Goal: Transaction & Acquisition: Book appointment/travel/reservation

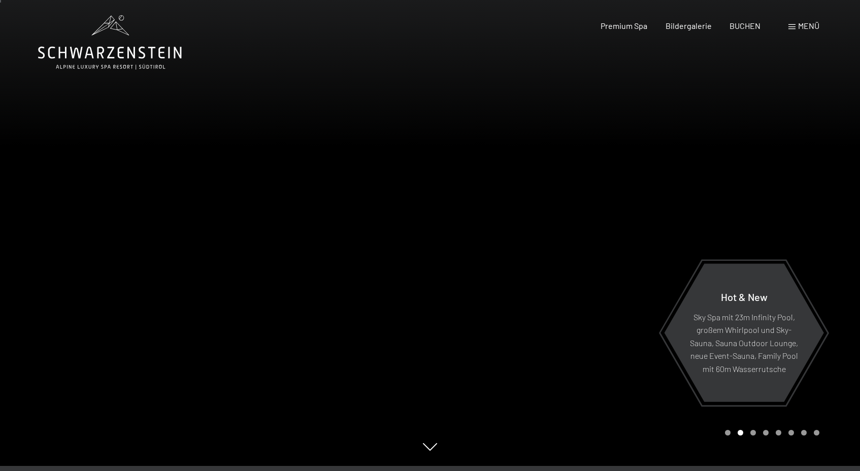
click at [803, 29] on span "Menü" at bounding box center [808, 26] width 21 height 10
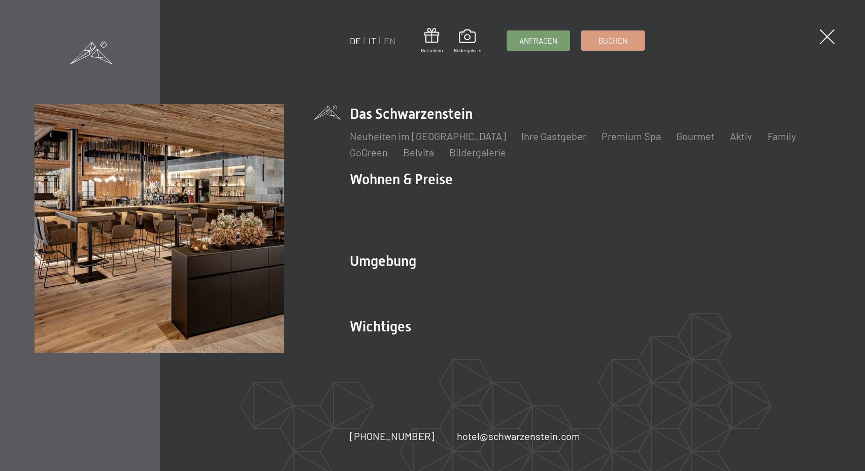
click at [372, 44] on link "IT" at bounding box center [372, 40] width 8 height 11
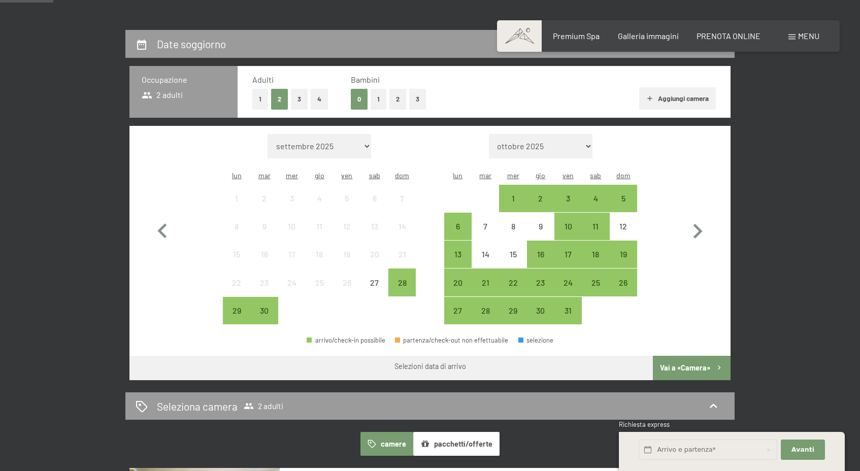
scroll to position [226, 0]
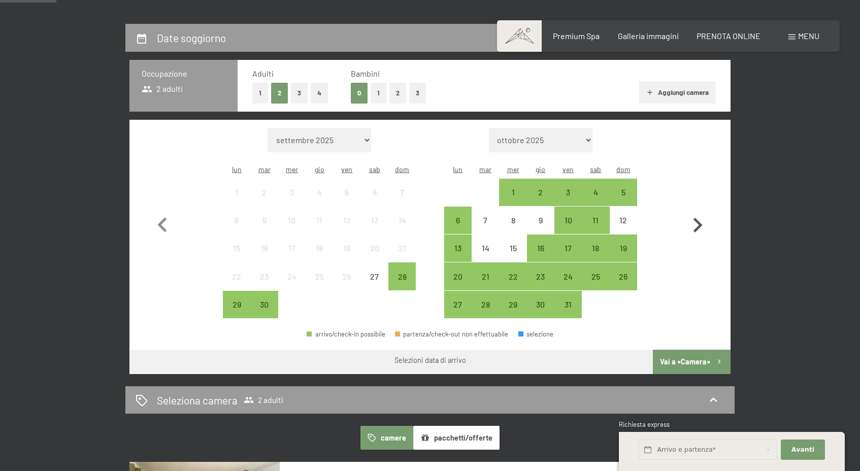
click at [695, 211] on icon "button" at bounding box center [697, 225] width 29 height 29
select select "2025-10-01"
select select "2025-11-01"
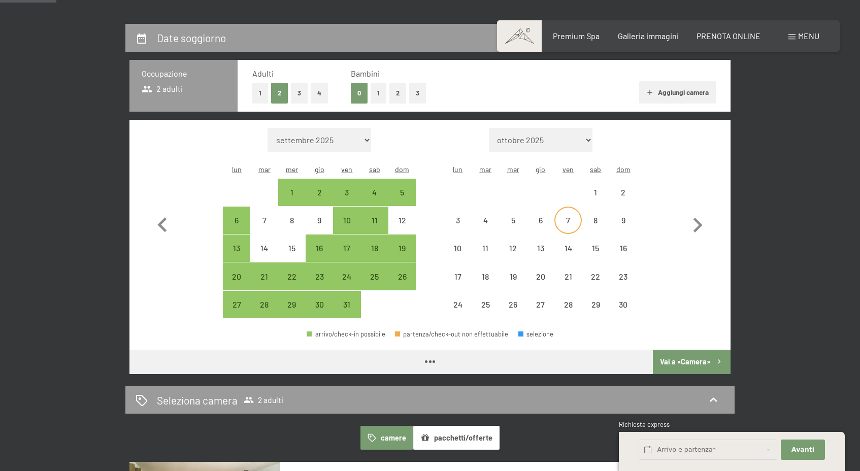
select select "2025-10-01"
select select "2025-11-01"
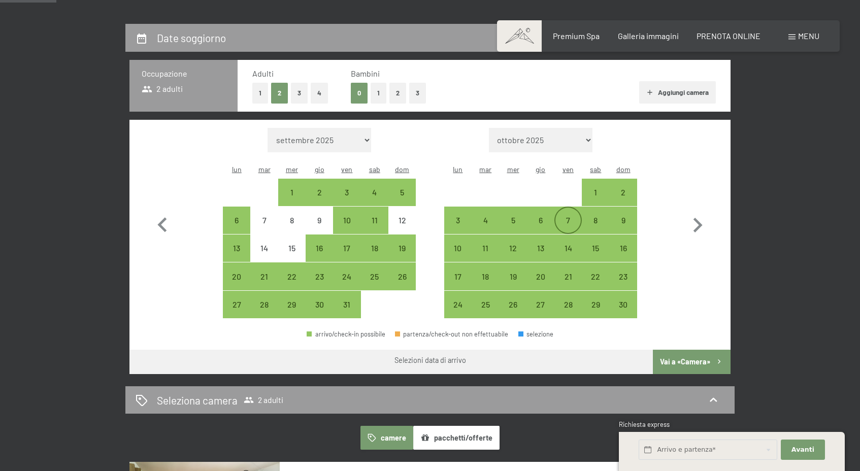
click at [573, 216] on div "7" at bounding box center [567, 228] width 25 height 25
select select "2025-10-01"
select select "2025-11-01"
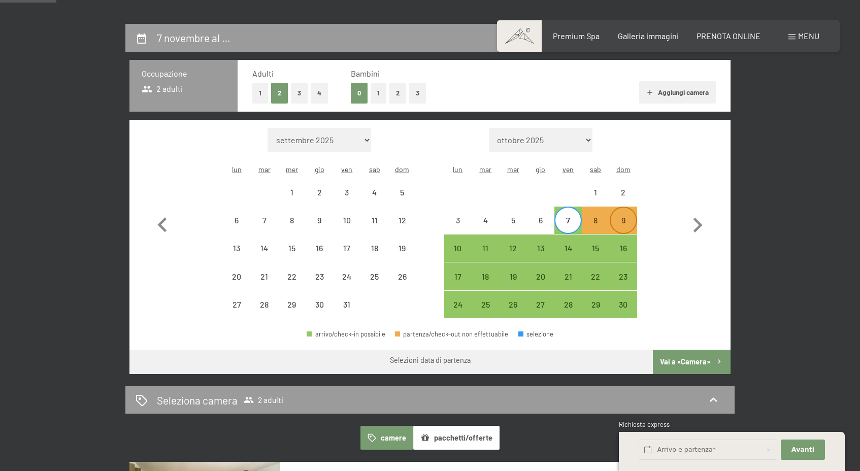
click at [630, 216] on div "9" at bounding box center [623, 228] width 25 height 25
select select "2025-10-01"
select select "2025-11-01"
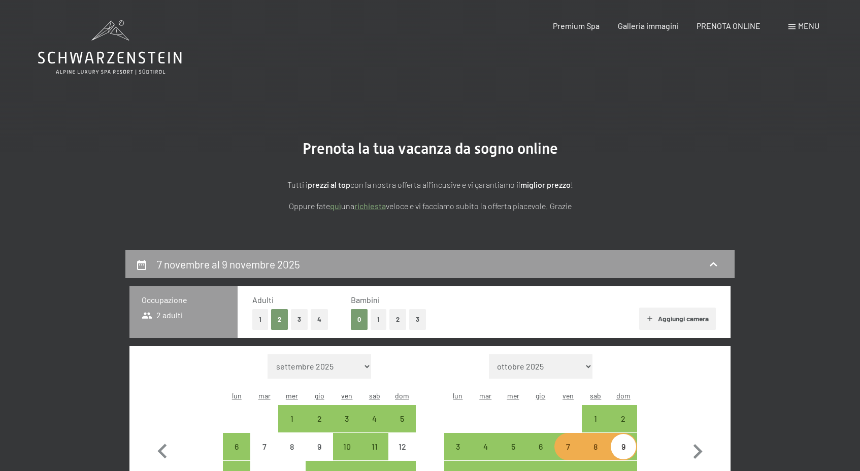
scroll to position [0, 0]
